Goal: Check status: Check status

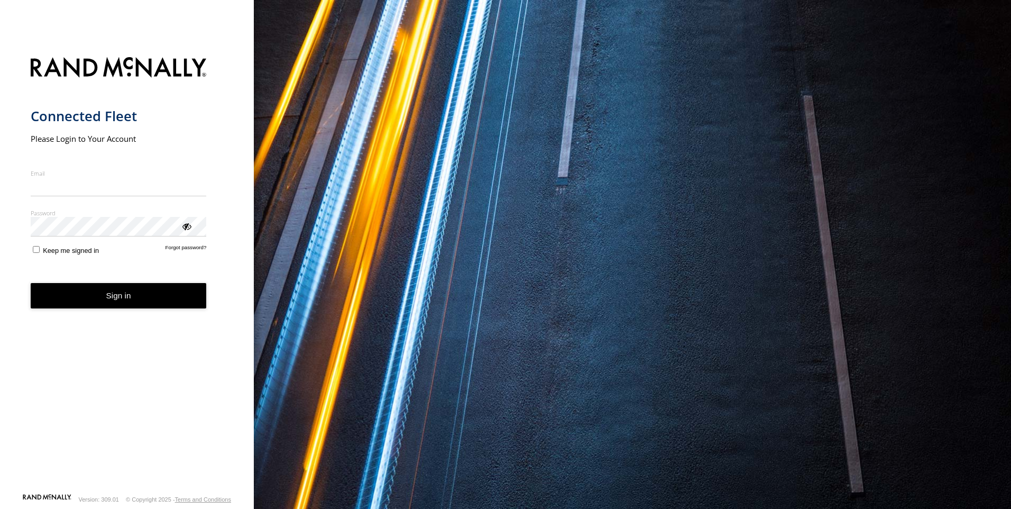
type input "**********"
click at [124, 306] on button "Sign in" at bounding box center [119, 296] width 176 height 26
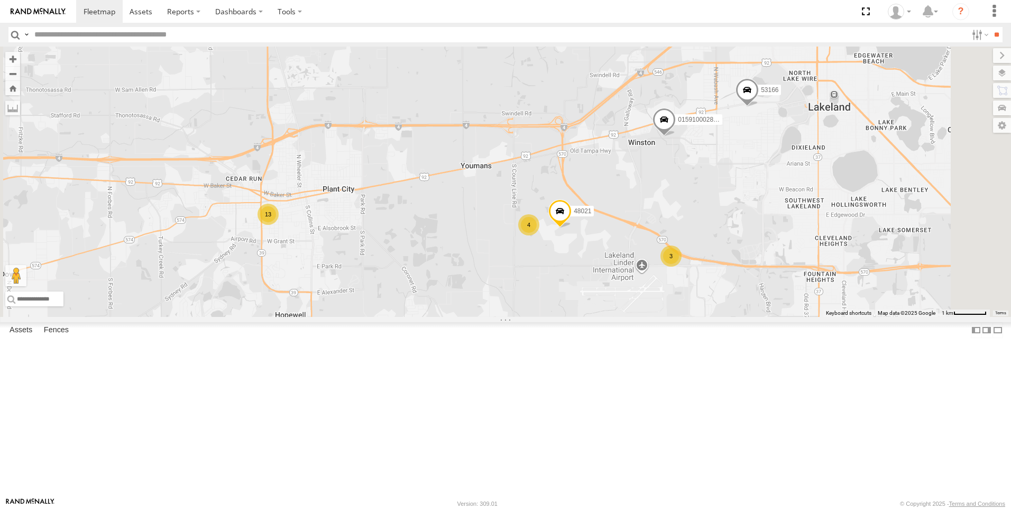
click at [0, 0] on div at bounding box center [0, 0] width 0 height 0
click at [0, 0] on div "53101" at bounding box center [0, 0] width 0 height 0
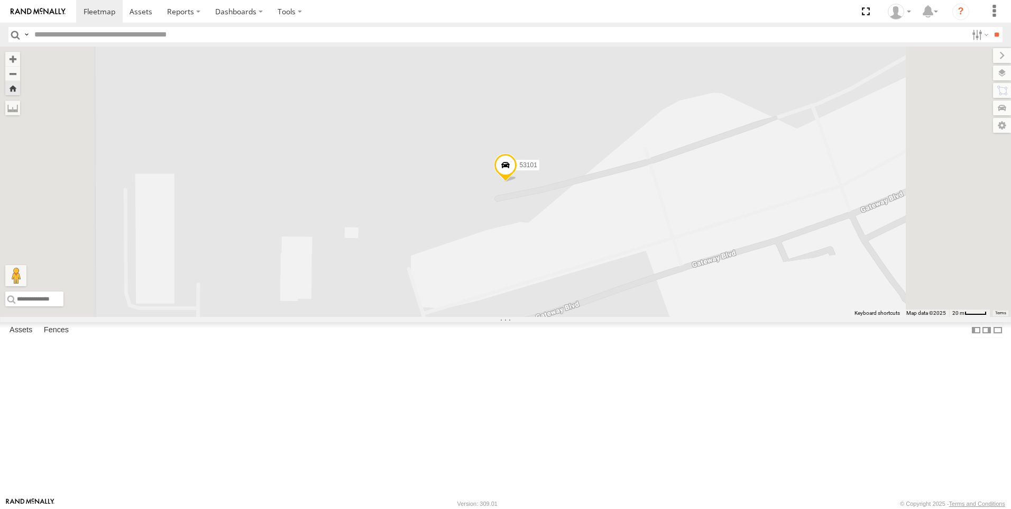
scroll to position [212, 0]
click at [0, 0] on div "All Assets" at bounding box center [0, 0] width 0 height 0
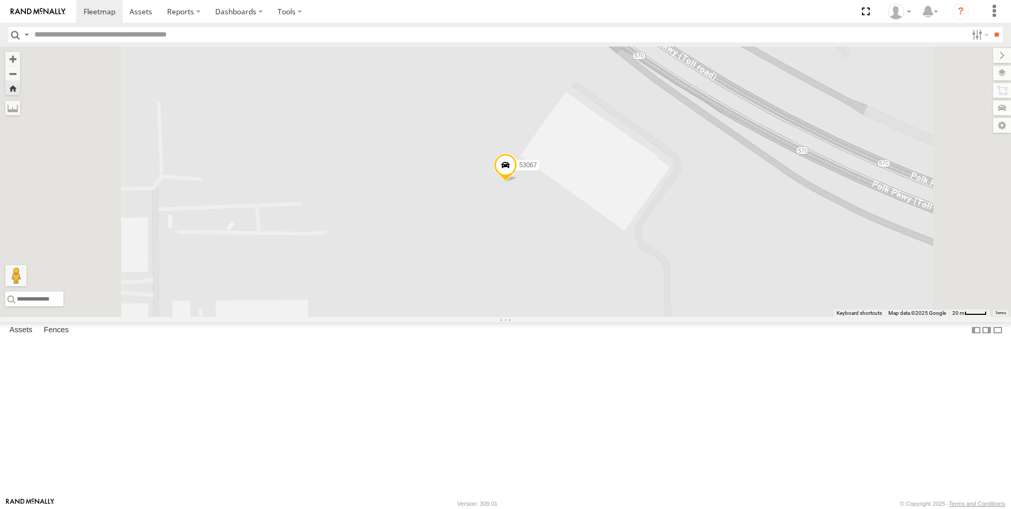
scroll to position [231, 0]
click at [0, 0] on div at bounding box center [0, 0] width 0 height 0
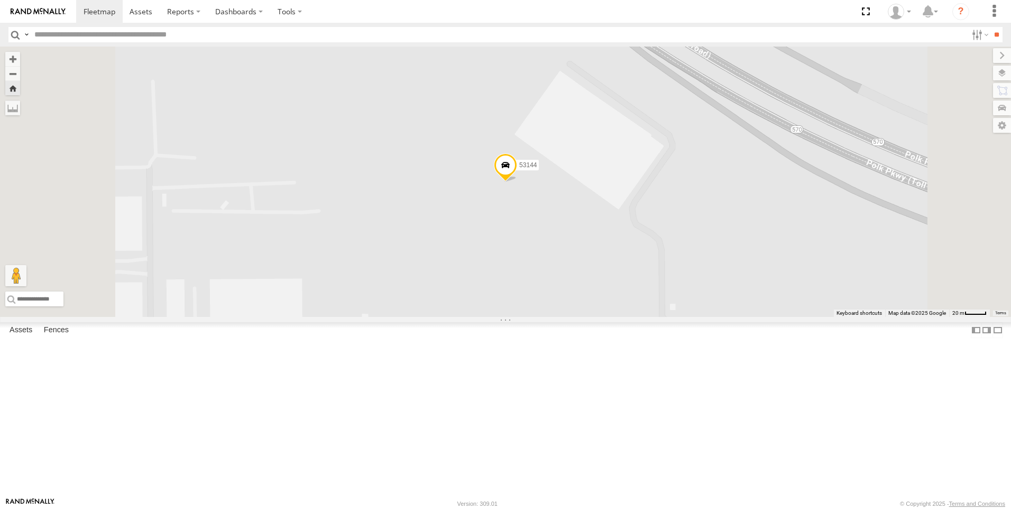
click at [0, 0] on div "53678" at bounding box center [0, 0] width 0 height 0
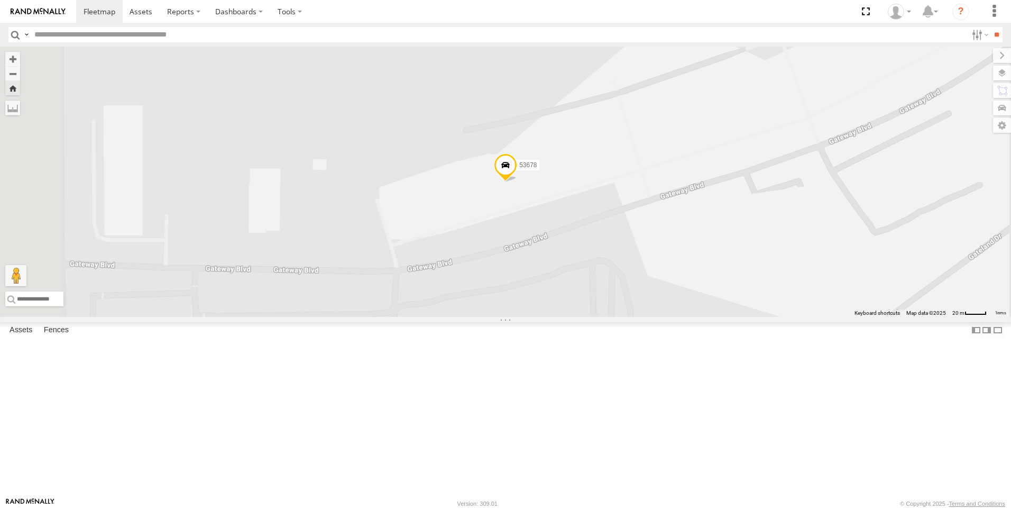
click at [0, 0] on div at bounding box center [0, 0] width 0 height 0
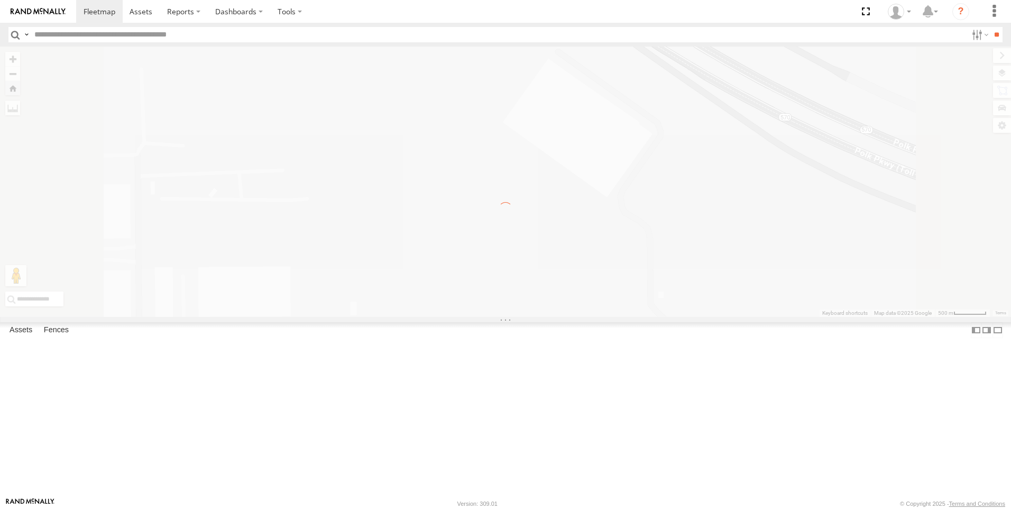
scroll to position [0, 0]
